Goal: Use online tool/utility: Use online tool/utility

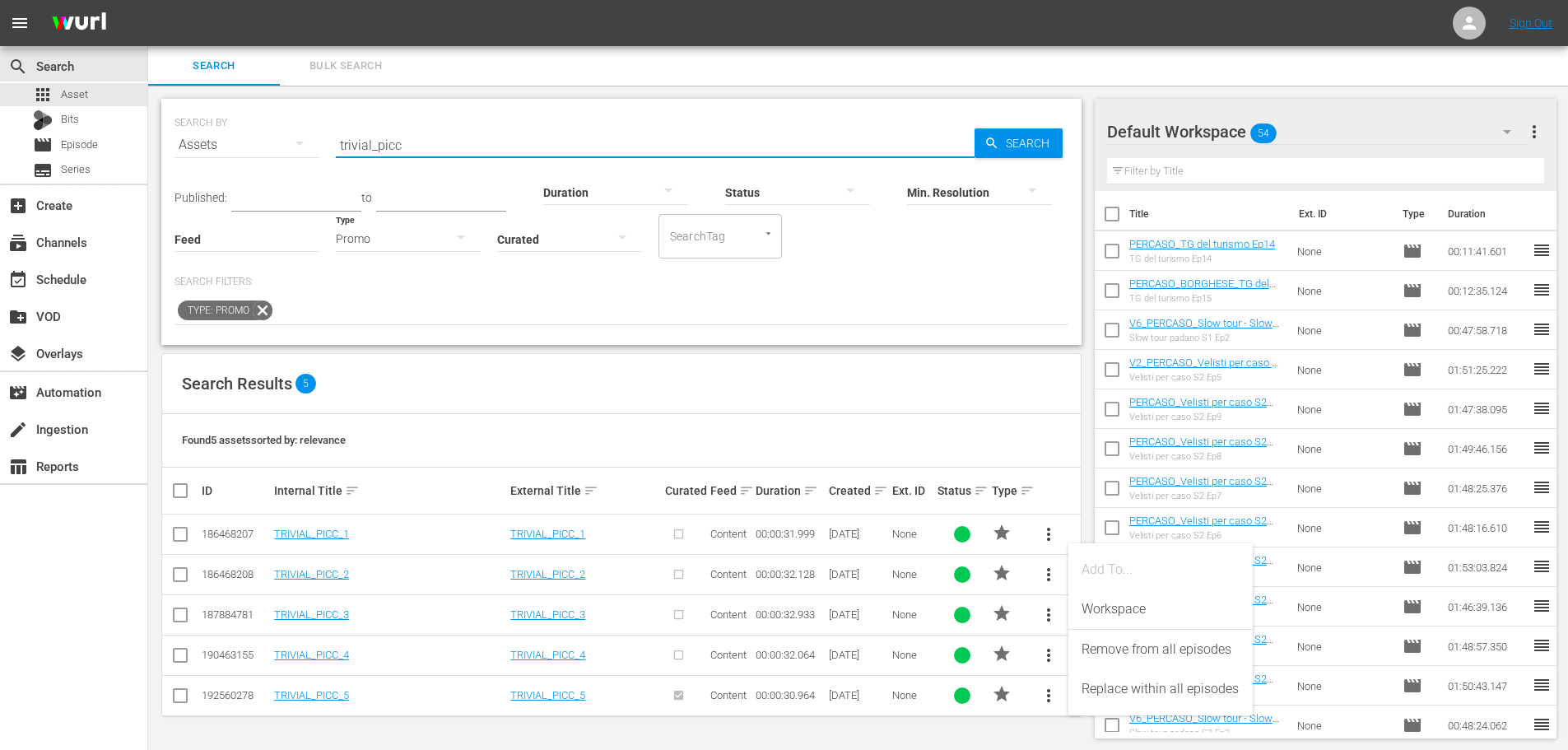
click at [423, 155] on input "trivial_picc" at bounding box center [655, 144] width 639 height 39
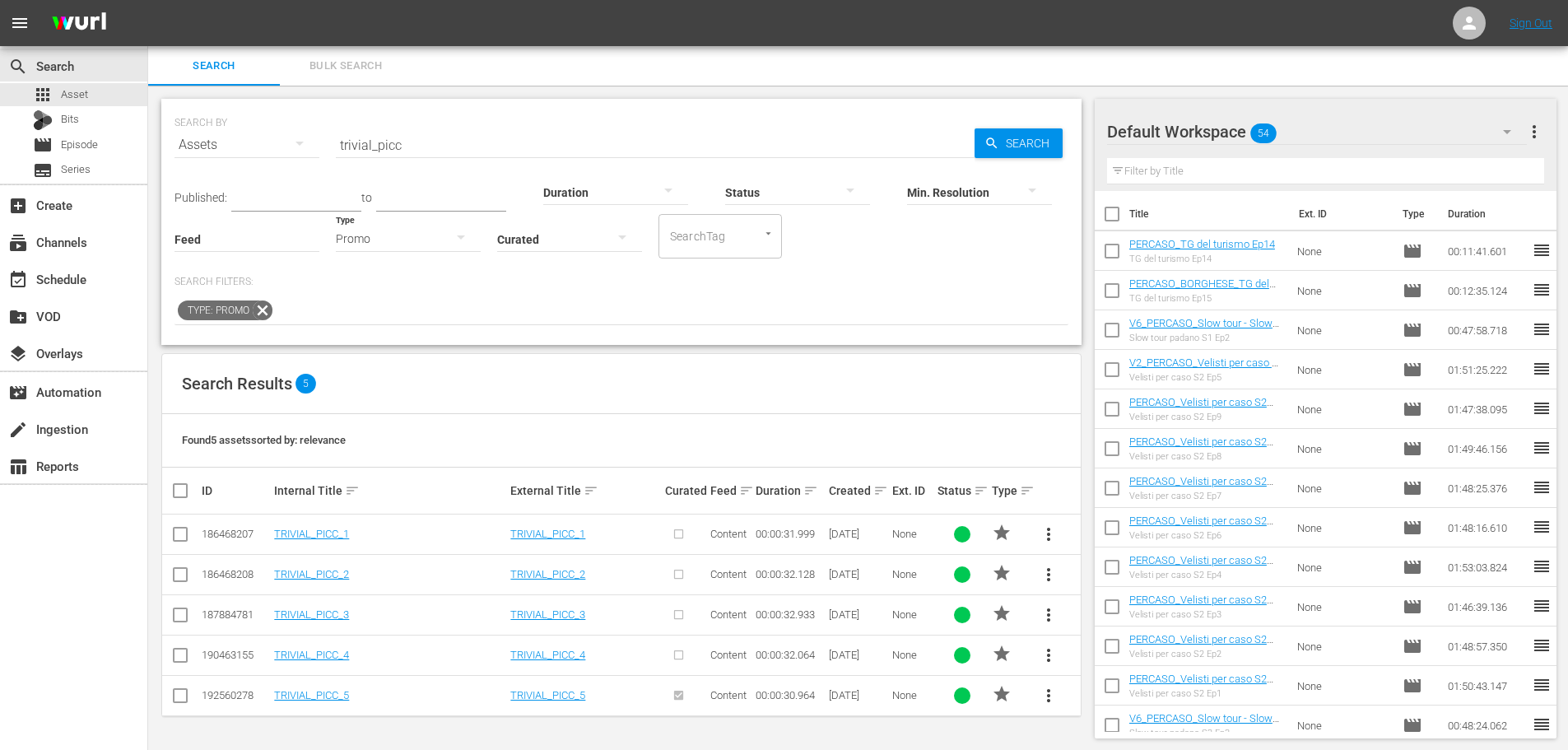
click at [534, 142] on input "trivial_picc" at bounding box center [655, 144] width 639 height 39
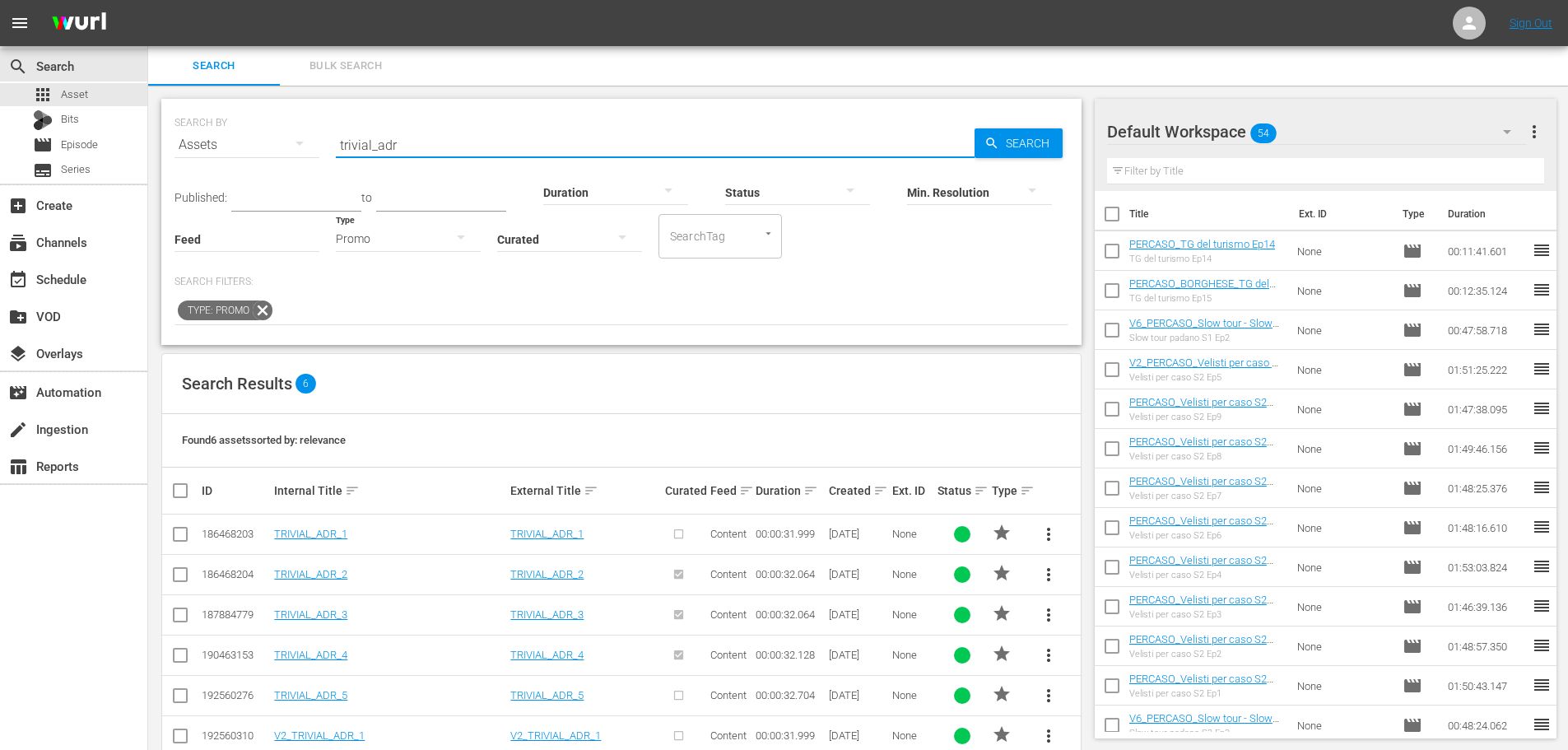
type input "trivial_adr"
click at [1048, 615] on span "more_vert" at bounding box center [1049, 615] width 20 height 20
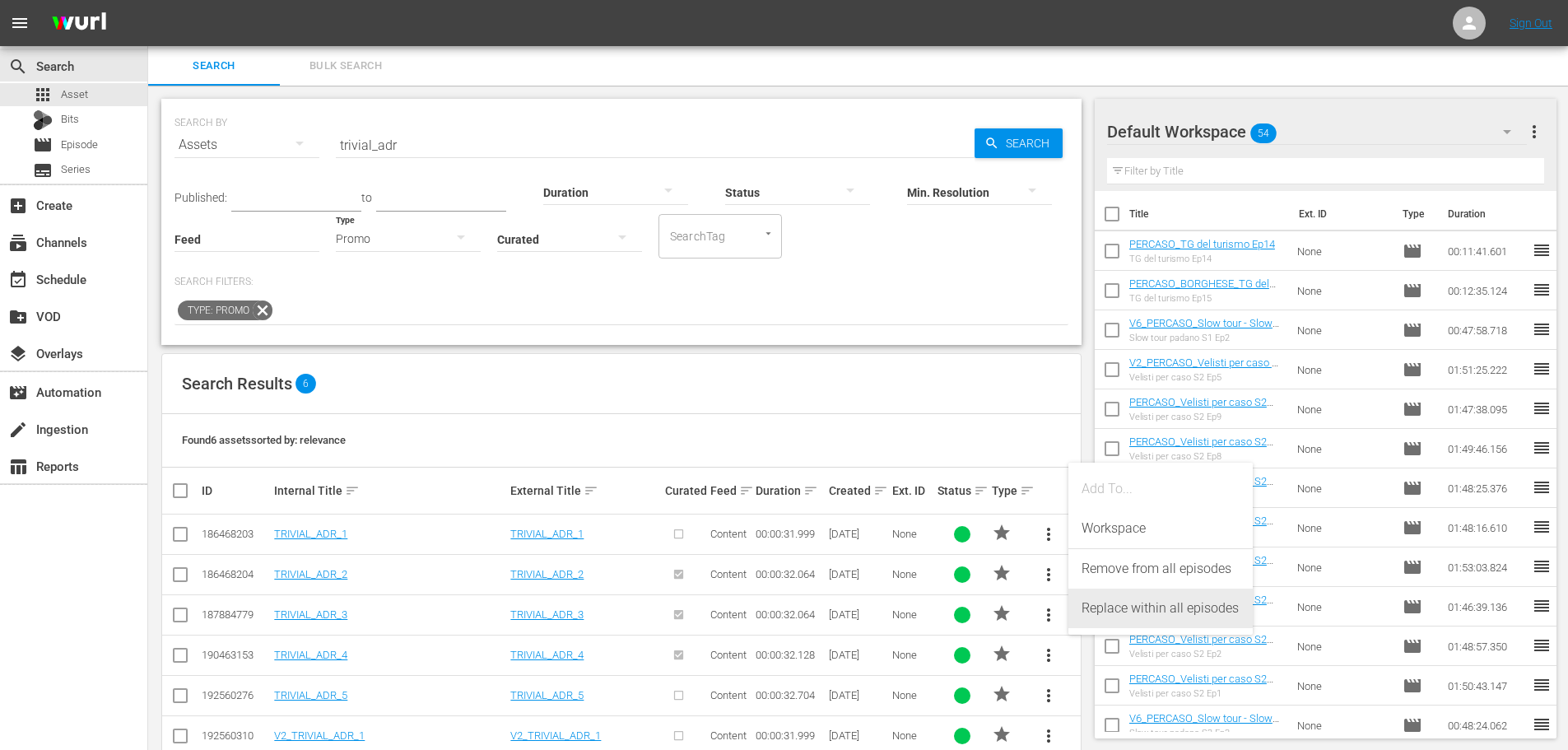
click at [1088, 612] on div "Replace within all episodes" at bounding box center [1160, 608] width 158 height 39
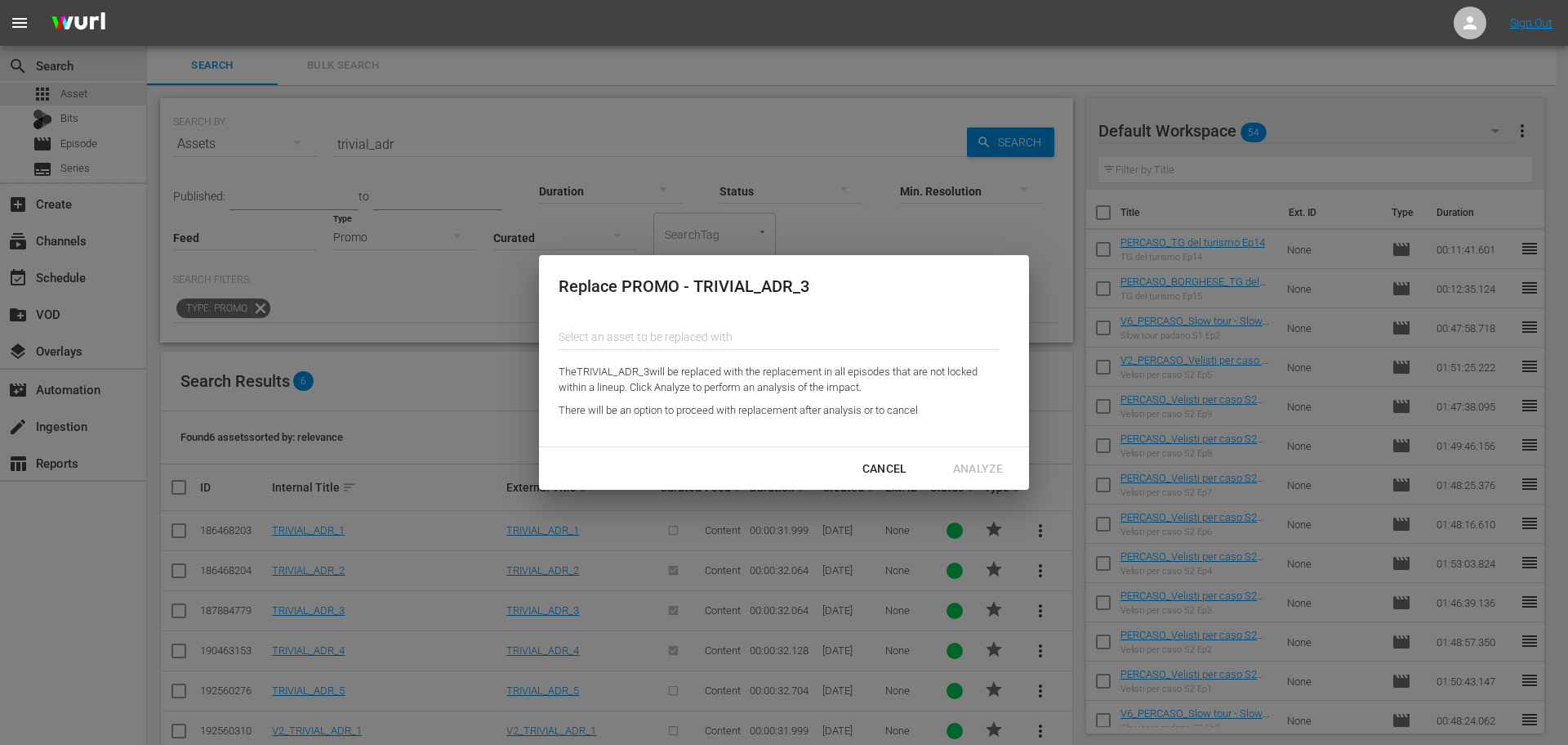
click at [647, 331] on input "text" at bounding box center [779, 336] width 441 height 39
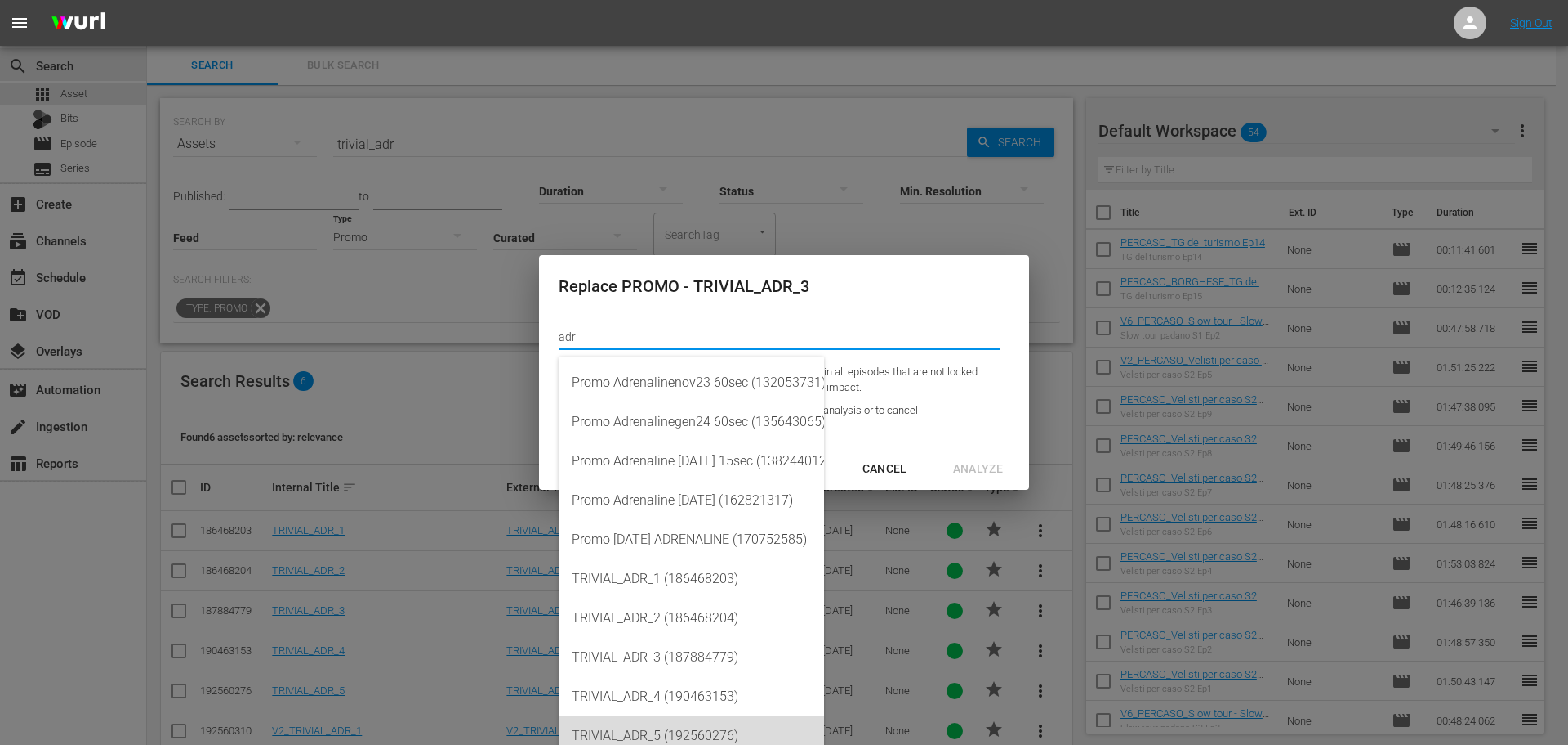
click at [679, 732] on div "TRIVIAL_ADR_5 (192560276)" at bounding box center [692, 735] width 239 height 39
type input "TRIVIAL_ADR_5 (192560276)"
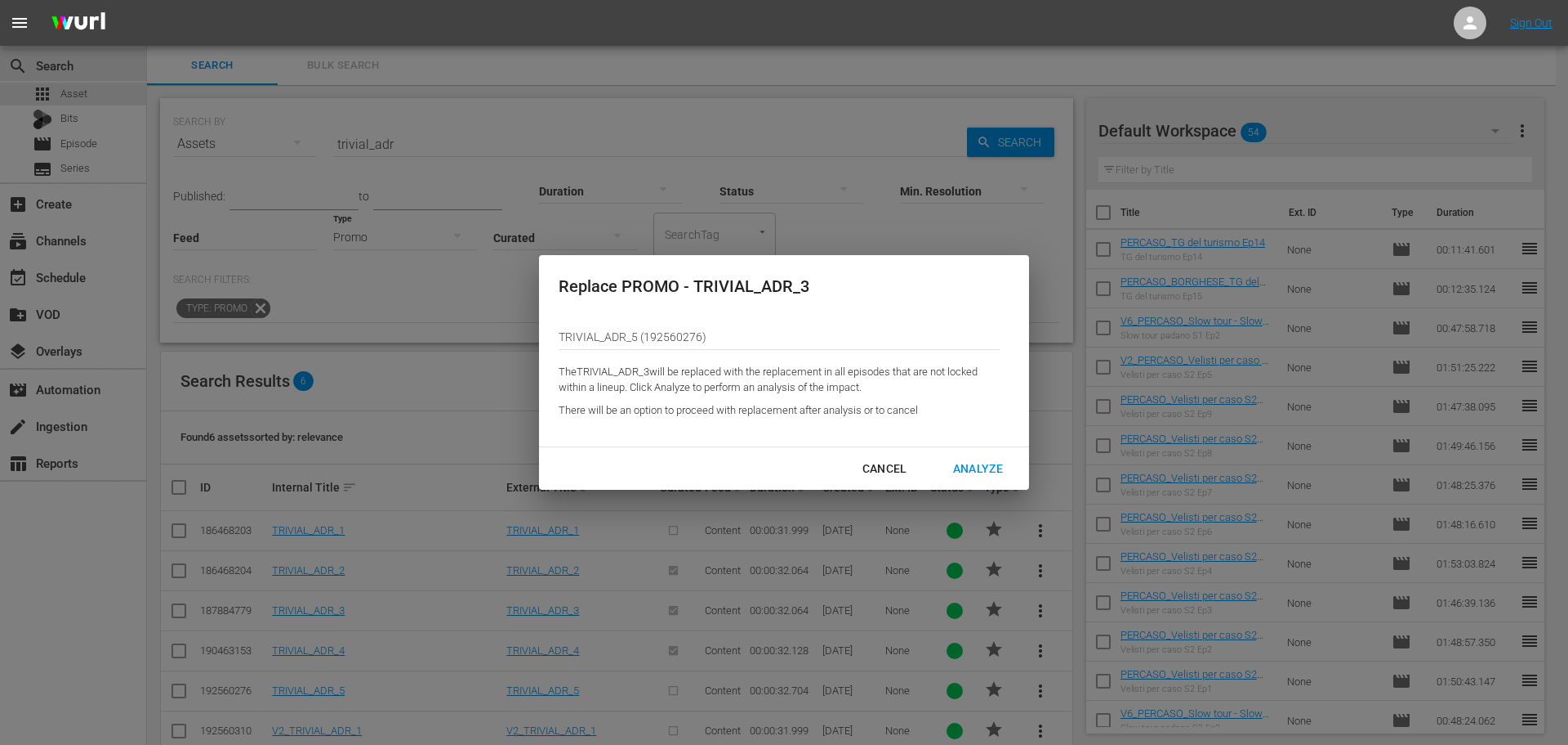
click at [987, 475] on div "Analyze" at bounding box center [979, 469] width 76 height 21
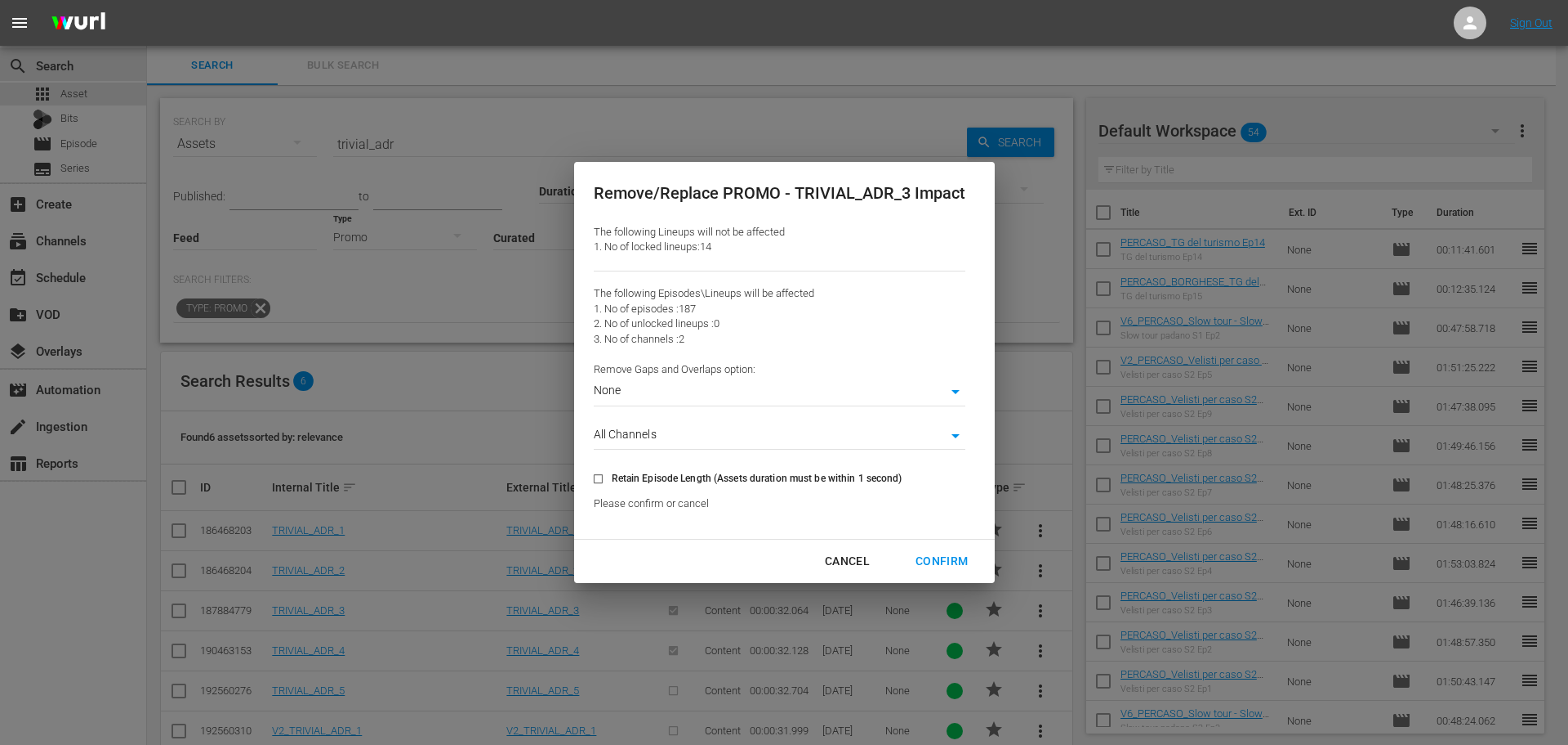
click at [713, 387] on body "menu Sign Out search Search apps Asset Bits movie Episode subtitles Series add_…" at bounding box center [784, 372] width 1568 height 745
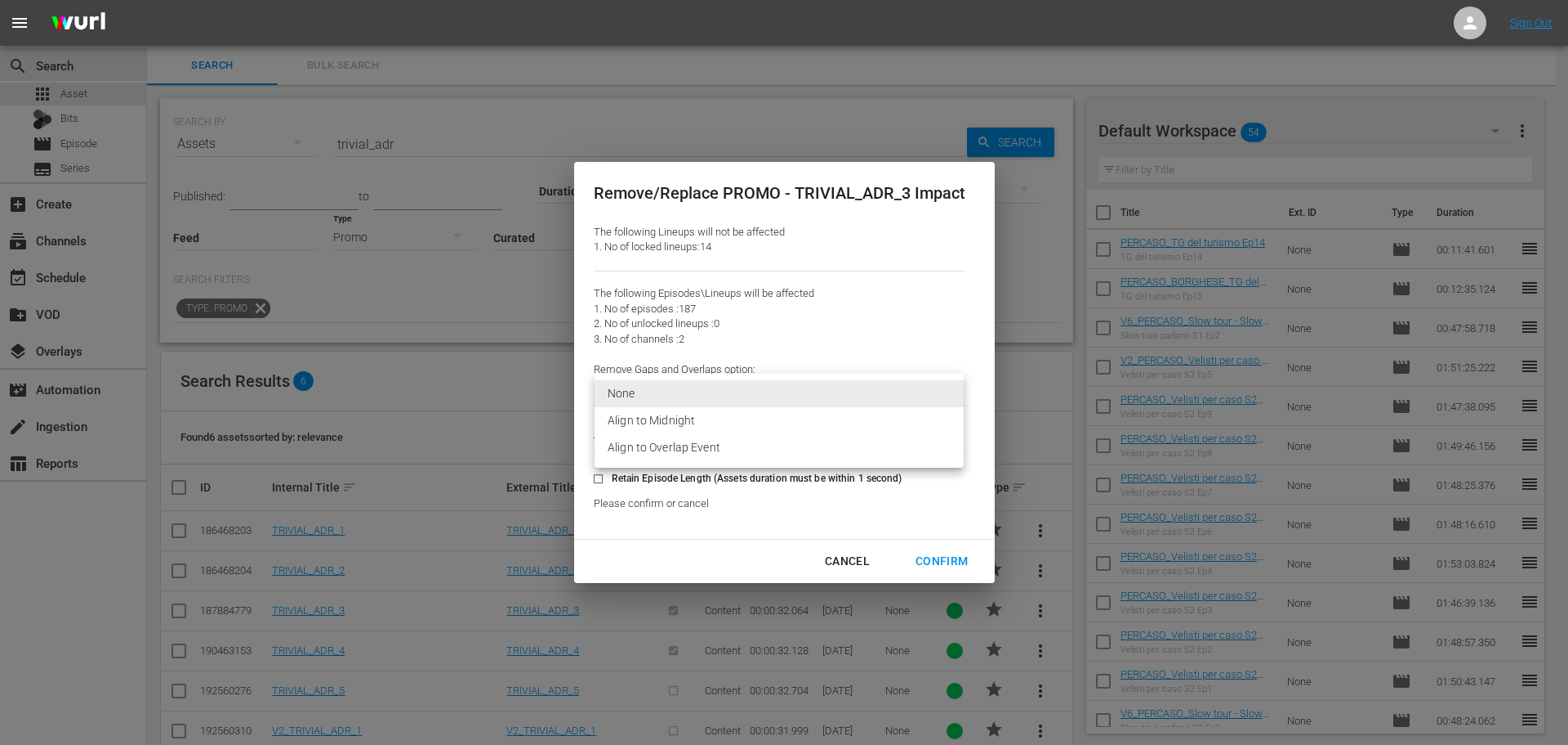
click at [719, 443] on li "Align to Overlap Event" at bounding box center [779, 447] width 370 height 27
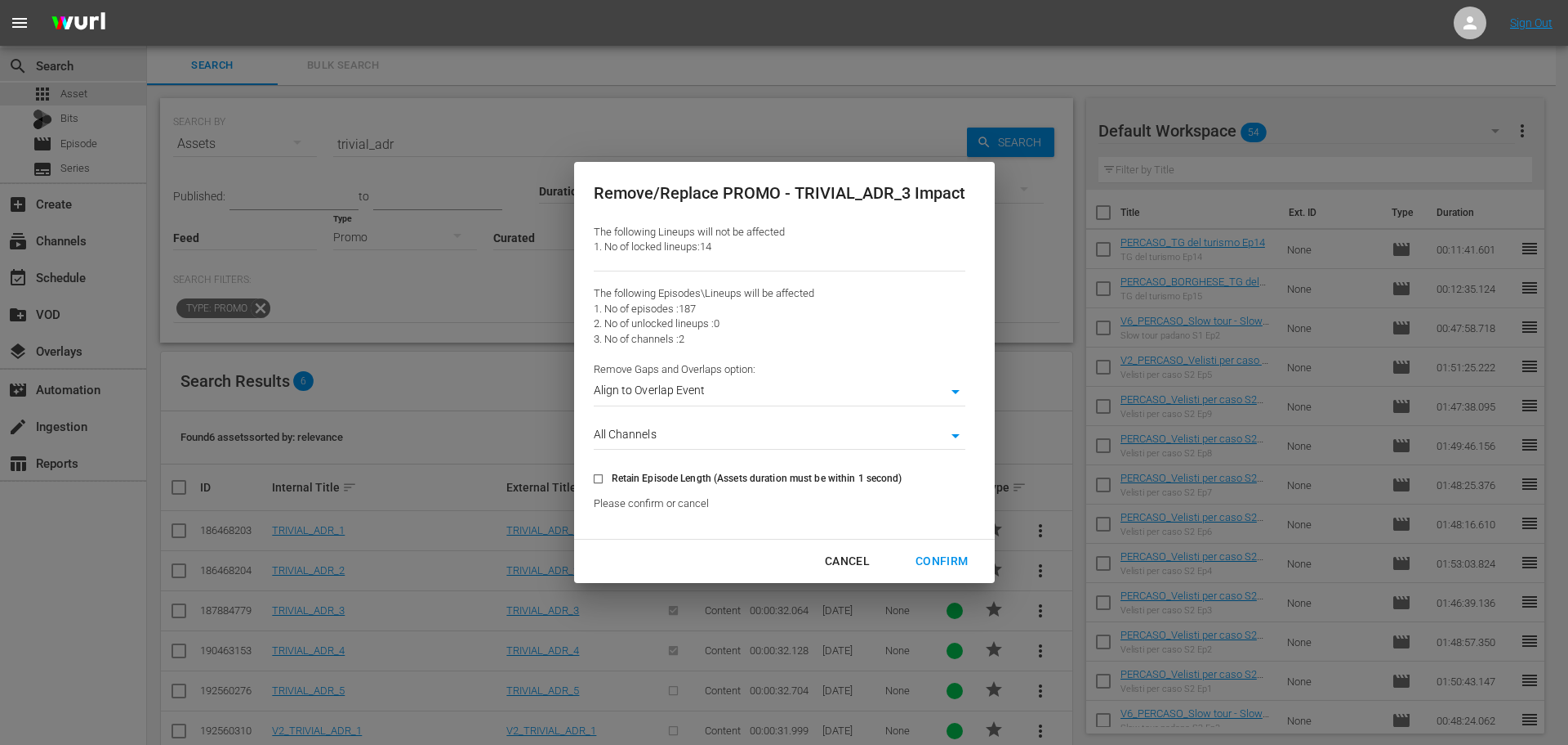
click at [936, 551] on div "Confirm" at bounding box center [941, 561] width 78 height 21
type input "0"
